Goal: Information Seeking & Learning: Learn about a topic

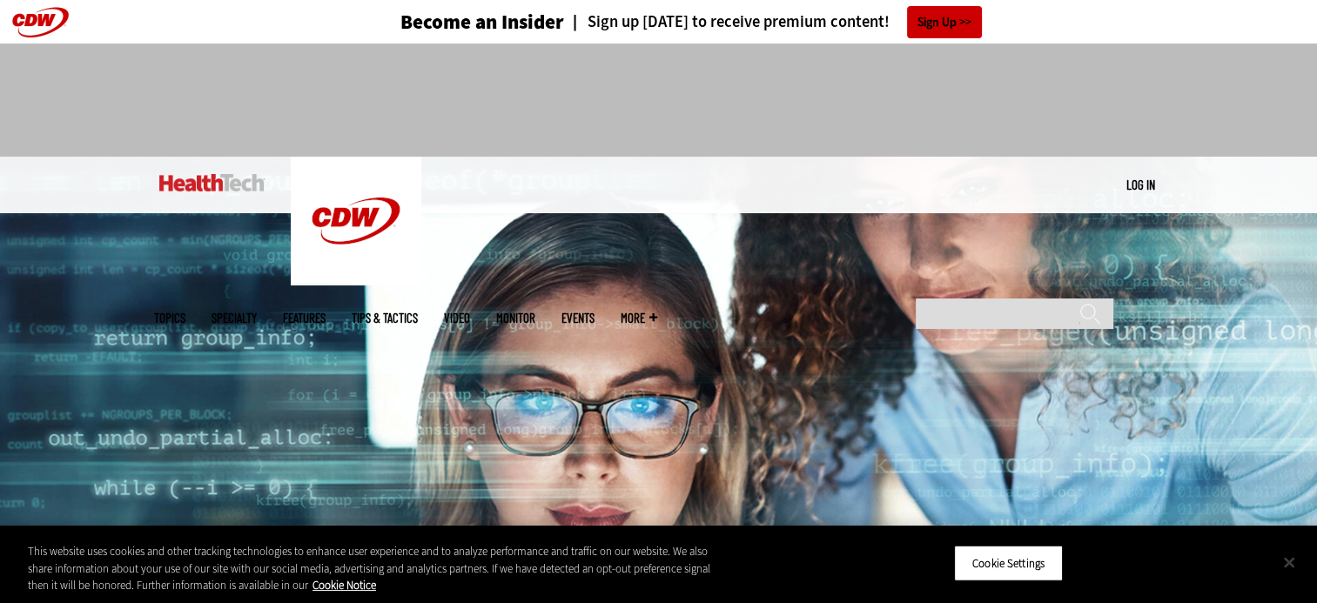
click at [1295, 560] on button "Close" at bounding box center [1289, 562] width 38 height 38
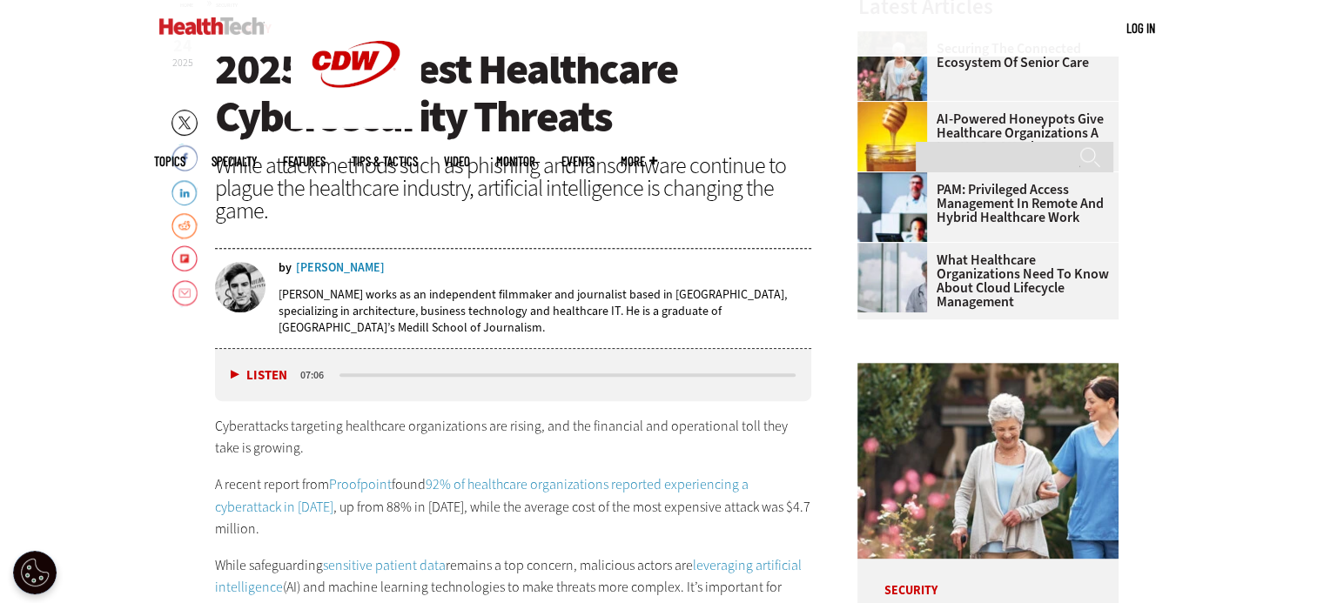
scroll to position [603, 0]
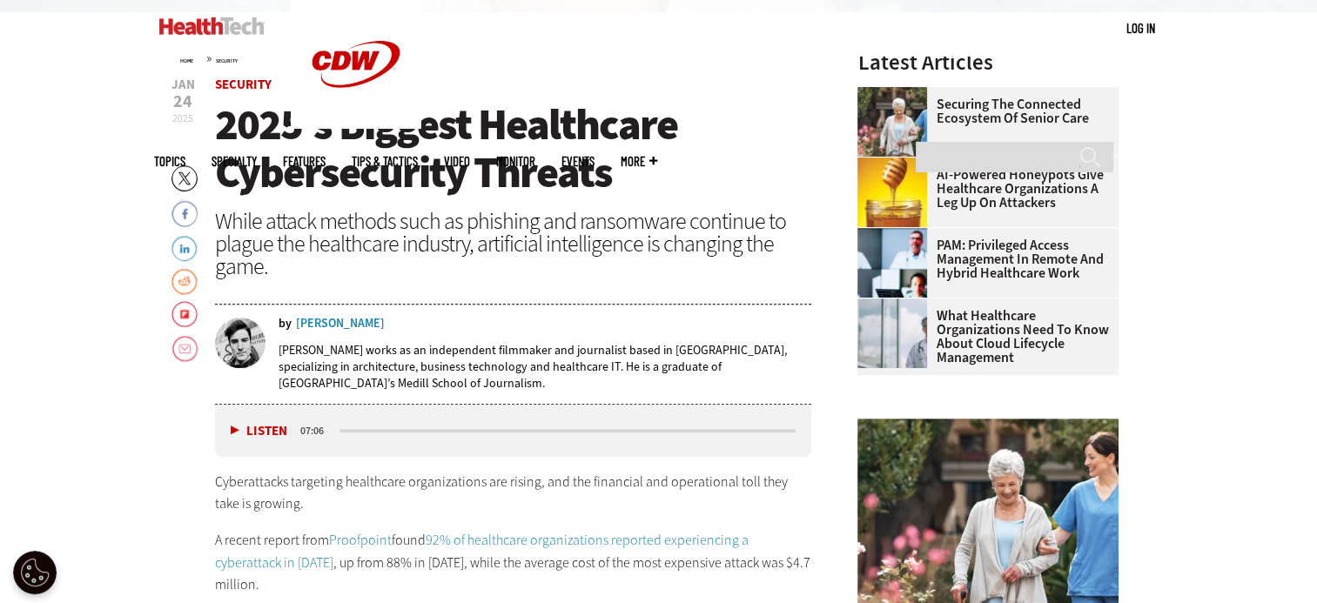
click at [997, 195] on link "AI-Powered Honeypots Give Healthcare Organizations a Leg Up on Attackers" at bounding box center [983, 189] width 251 height 42
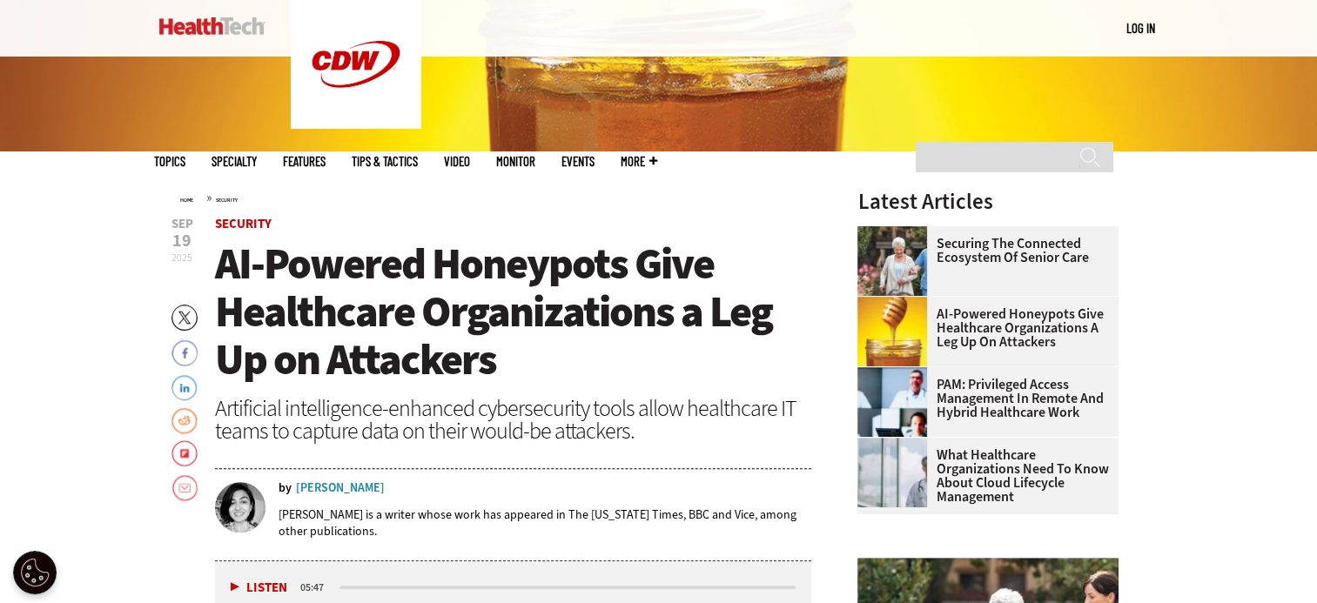
scroll to position [468, 0]
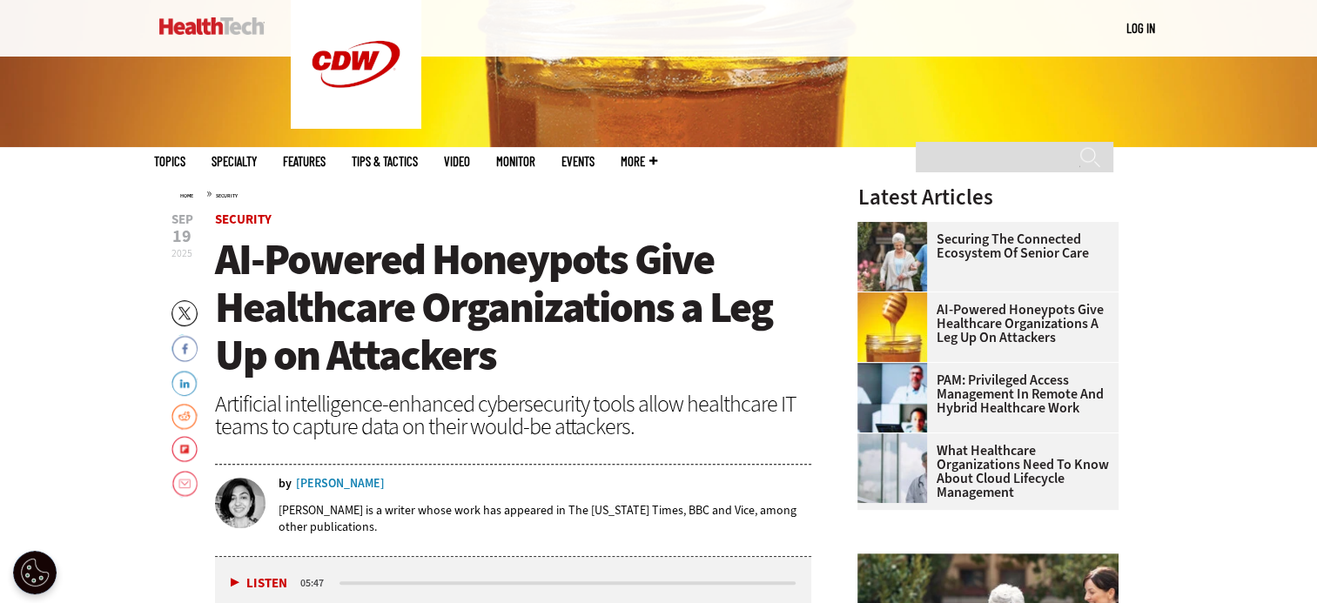
drag, startPoint x: 1202, startPoint y: 209, endPoint x: 1211, endPoint y: 207, distance: 9.7
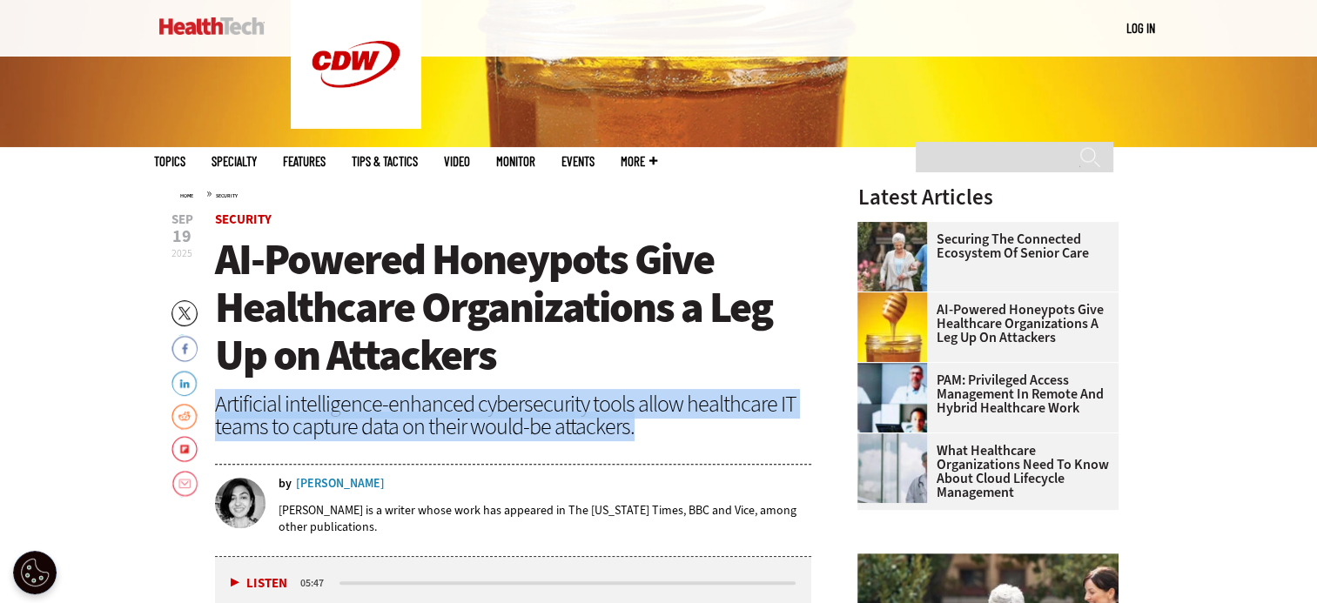
drag, startPoint x: 215, startPoint y: 403, endPoint x: 638, endPoint y: 430, distance: 424.0
click at [638, 430] on div "Artificial intelligence-enhanced cybersecurity tools allow healthcare IT teams …" at bounding box center [513, 415] width 597 height 45
drag, startPoint x: 638, startPoint y: 430, endPoint x: 579, endPoint y: 421, distance: 60.0
copy div "Artificial intelligence-enhanced cybersecurity tools allow healthcare IT teams …"
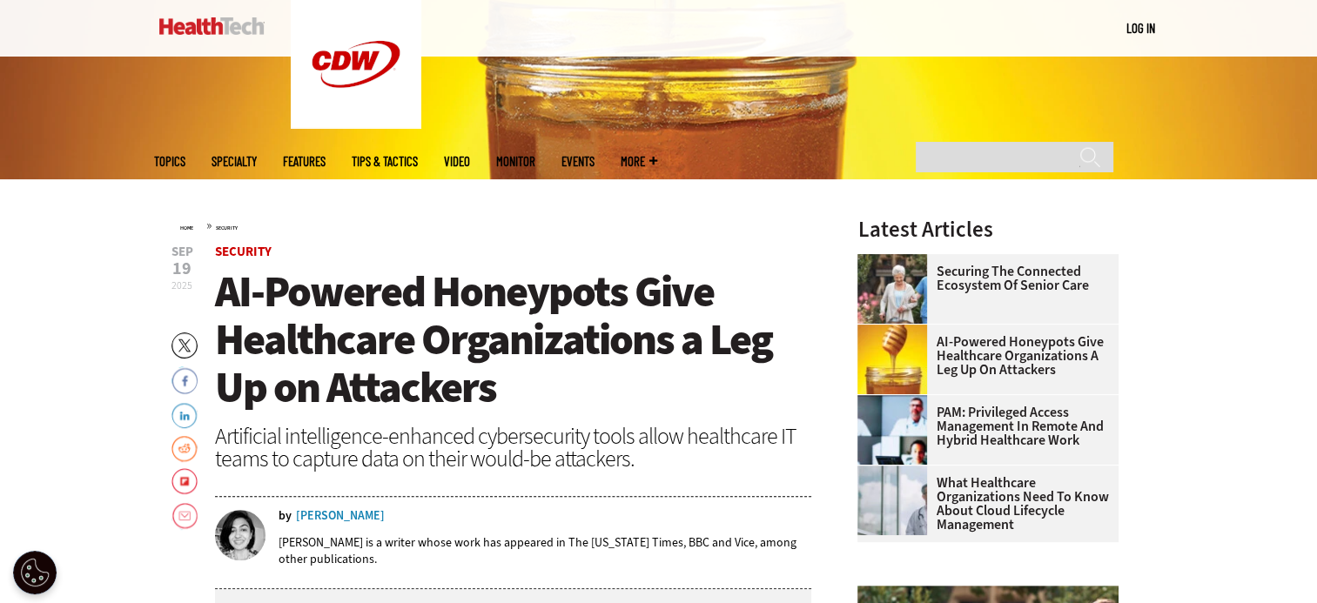
scroll to position [474, 0]
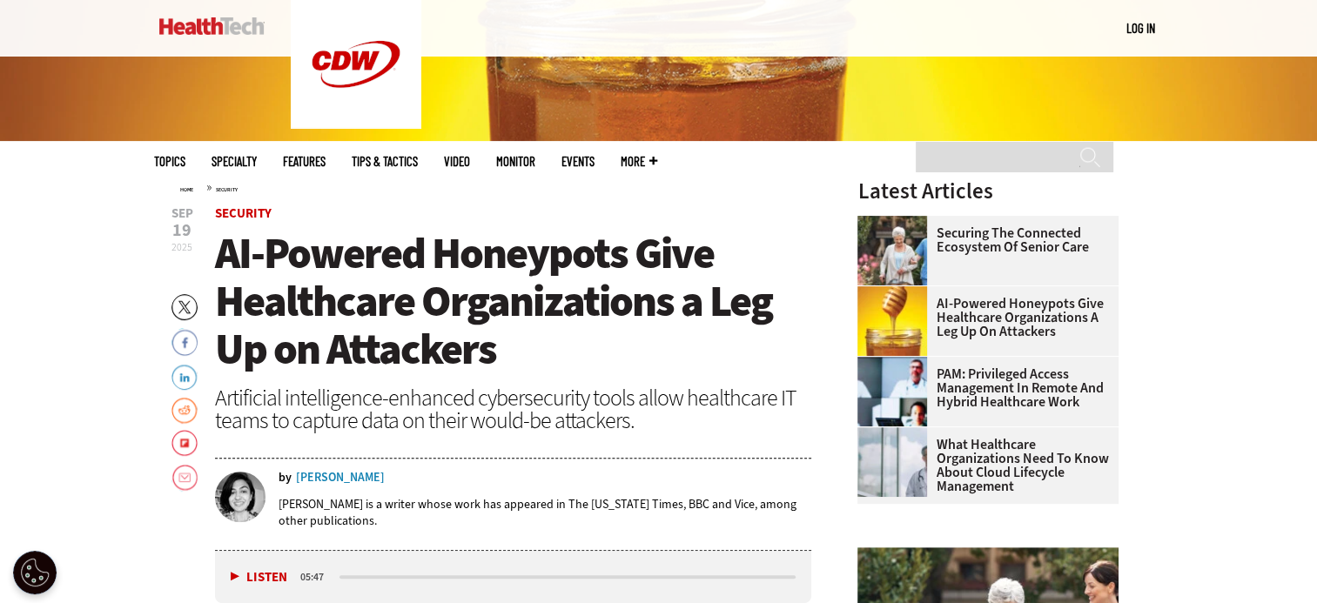
click at [613, 282] on span "AI-Powered Honeypots Give Healthcare Organizations a Leg Up on Attackers" at bounding box center [493, 301] width 557 height 153
